Goal: Navigation & Orientation: Find specific page/section

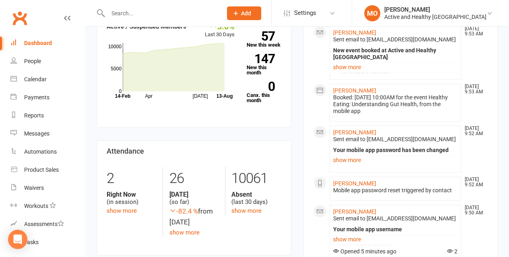
scroll to position [362, 0]
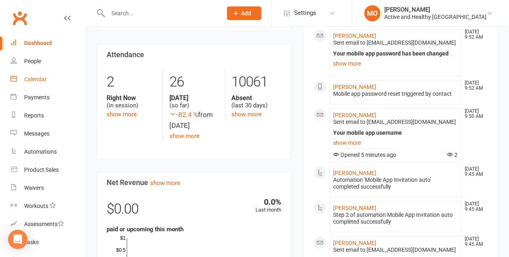
click at [40, 79] on div "Calendar" at bounding box center [35, 79] width 23 height 6
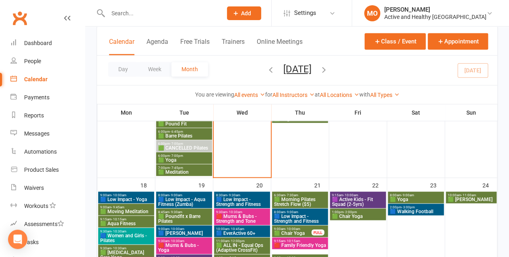
scroll to position [703, 0]
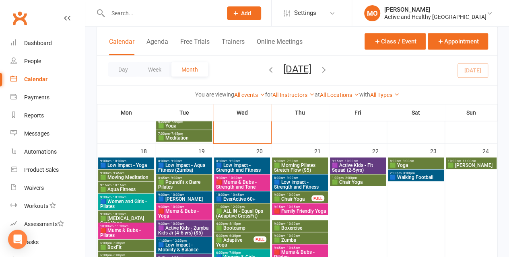
click at [241, 212] on span "🟩 ALL IN - Equal Ops (Adaptive CrossFit)" at bounding box center [242, 213] width 53 height 10
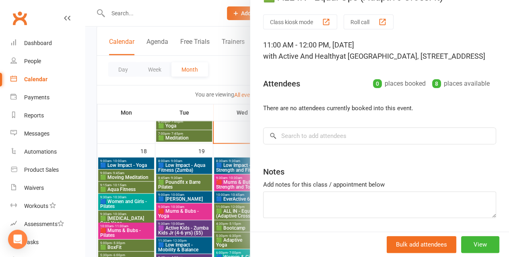
scroll to position [0, 0]
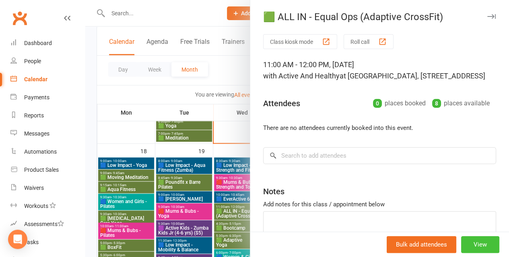
click at [480, 246] on button "View" at bounding box center [480, 244] width 38 height 17
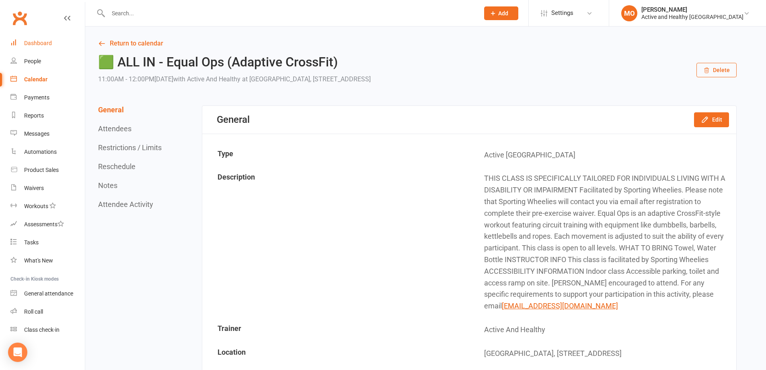
click at [48, 48] on link "Dashboard" at bounding box center [47, 43] width 74 height 18
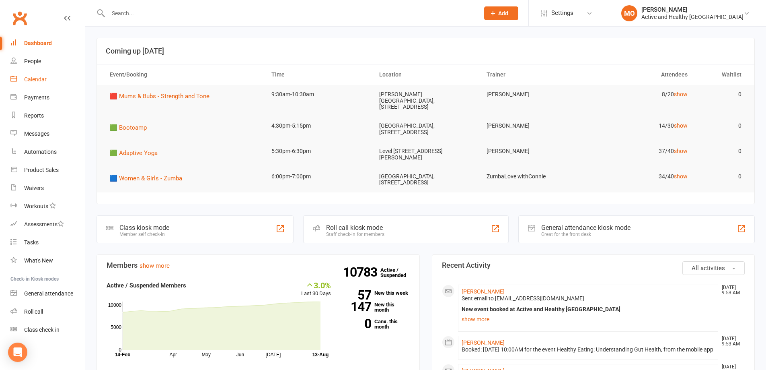
click at [35, 78] on div "Calendar" at bounding box center [35, 79] width 23 height 6
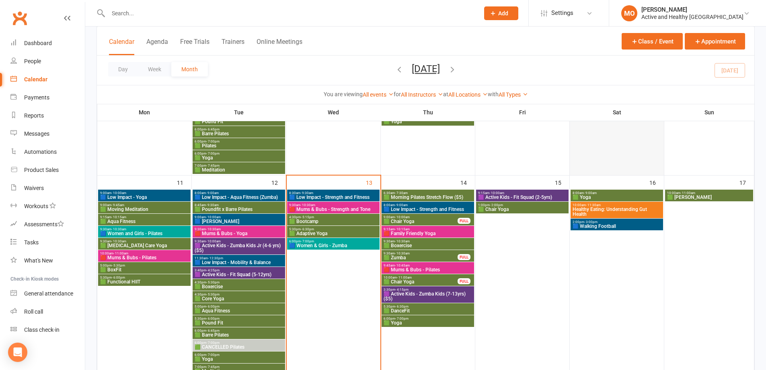
scroll to position [402, 0]
